Goal: Information Seeking & Learning: Learn about a topic

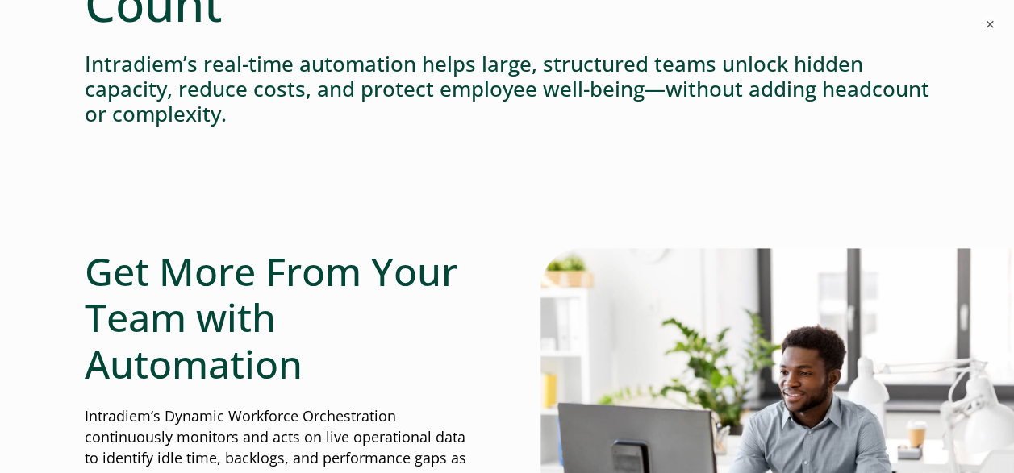
scroll to position [0, 6]
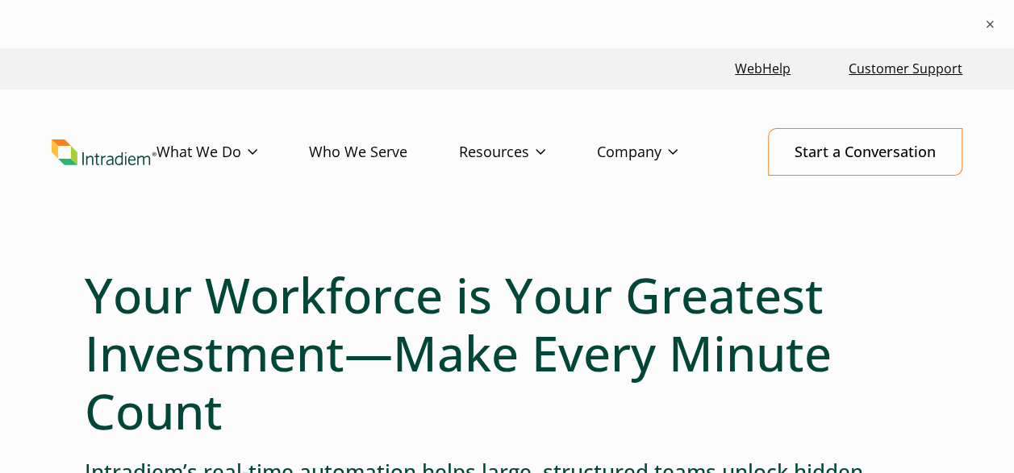
drag, startPoint x: 444, startPoint y: 437, endPoint x: 483, endPoint y: 60, distance: 379.4
click at [196, 180] on link "Platform" at bounding box center [183, 186] width 53 height 18
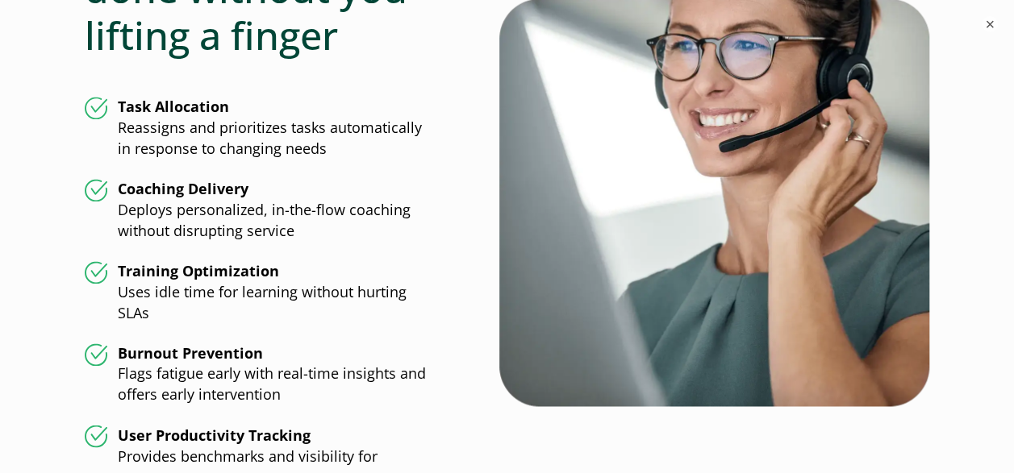
scroll to position [4112, 0]
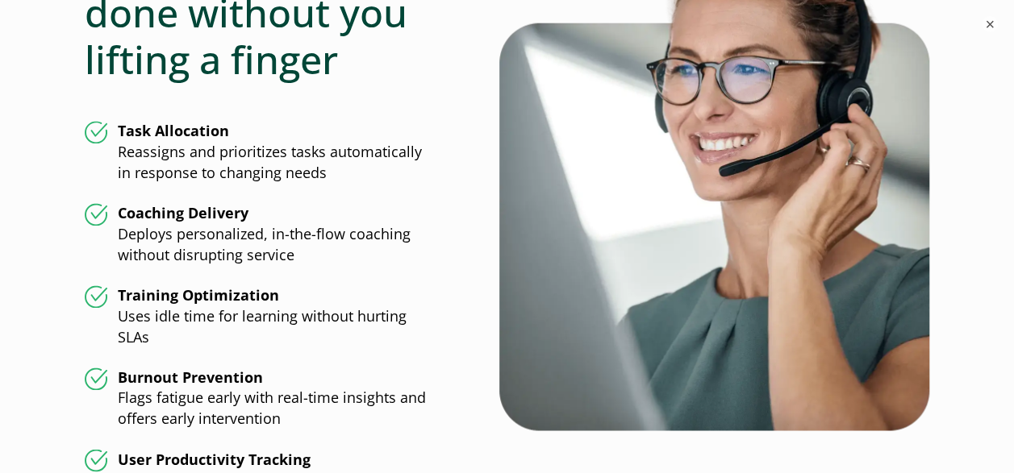
click at [289, 242] on li "Coaching Delivery Deploys personalized, in-the-flow coaching without disrupting…" at bounding box center [259, 234] width 348 height 63
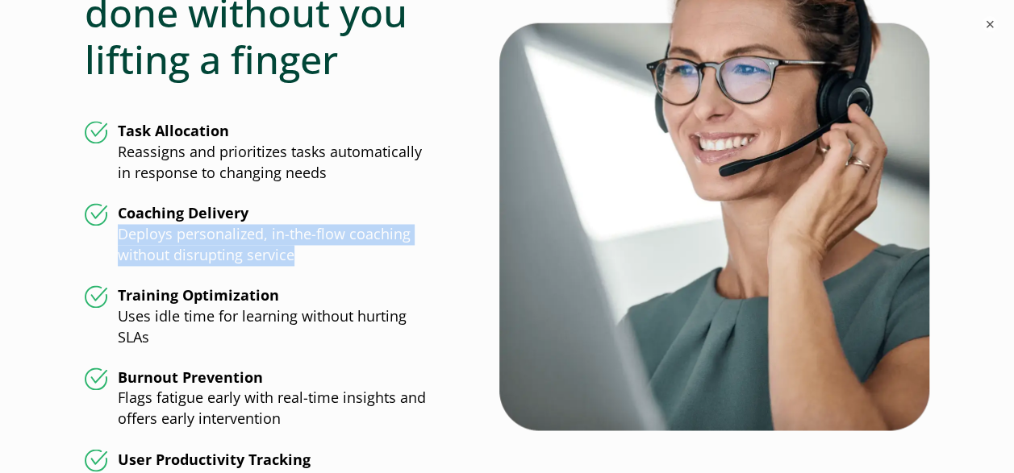
click at [289, 242] on li "Coaching Delivery Deploys personalized, in-the-flow coaching without disrupting…" at bounding box center [259, 234] width 348 height 63
click at [291, 247] on li "Coaching Delivery Deploys personalized, in-the-flow coaching without disrupting…" at bounding box center [259, 234] width 348 height 63
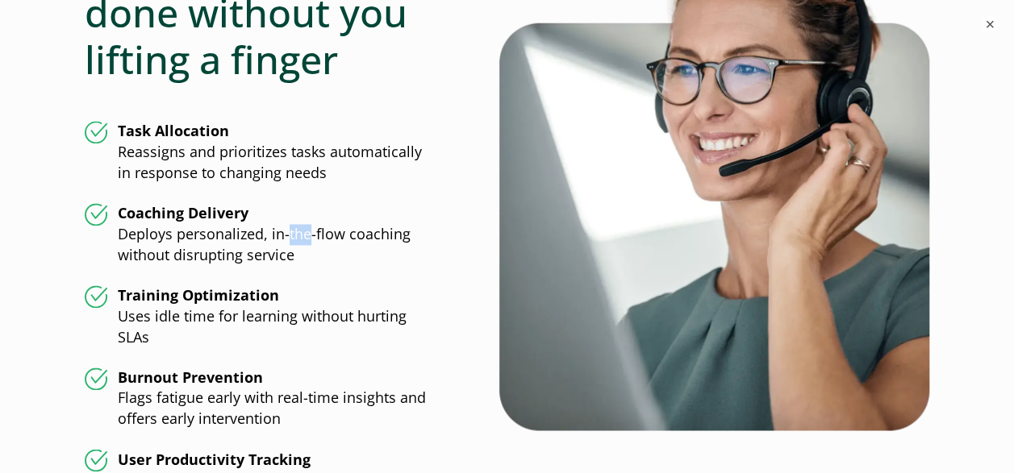
click at [291, 247] on li "Coaching Delivery Deploys personalized, in-the-flow coaching without disrupting…" at bounding box center [259, 234] width 348 height 63
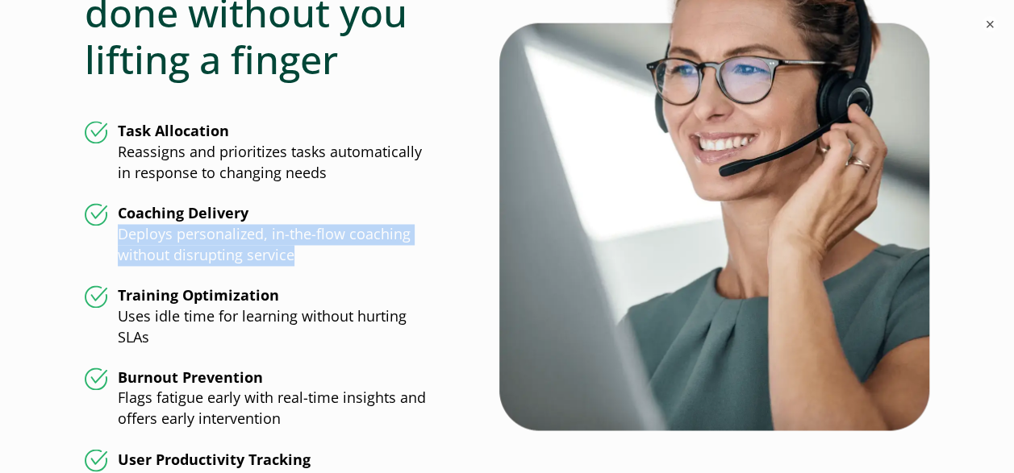
click at [291, 247] on li "Coaching Delivery Deploys personalized, in-the-flow coaching without disrupting…" at bounding box center [259, 234] width 348 height 63
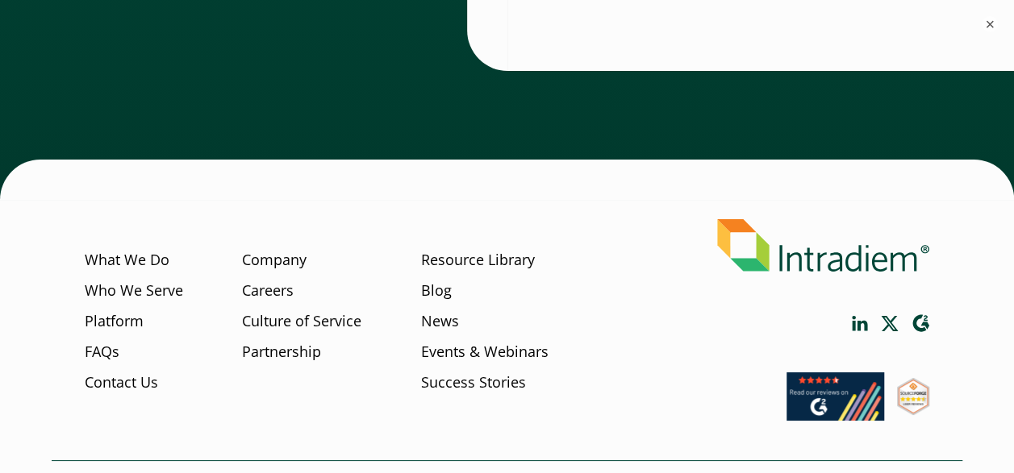
scroll to position [5999, 0]
